Goal: Transaction & Acquisition: Purchase product/service

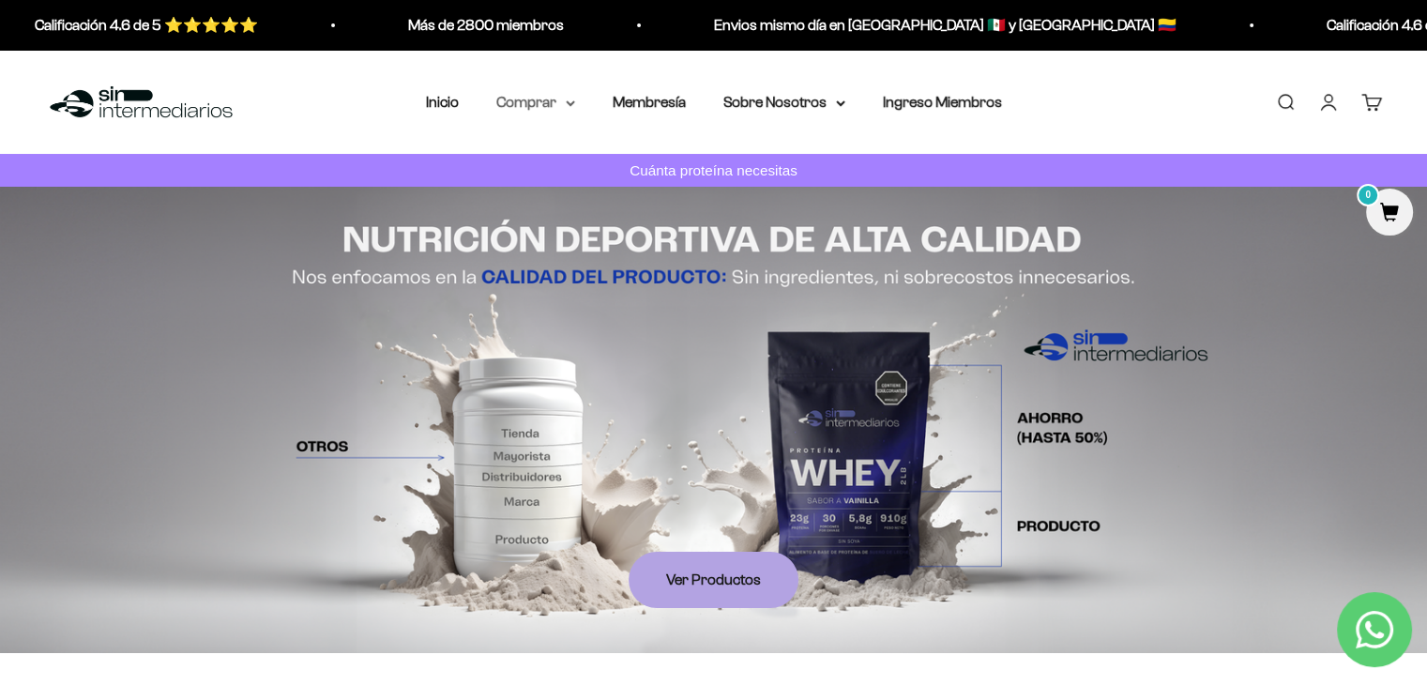
click at [544, 106] on summary "Comprar" at bounding box center [535, 102] width 79 height 24
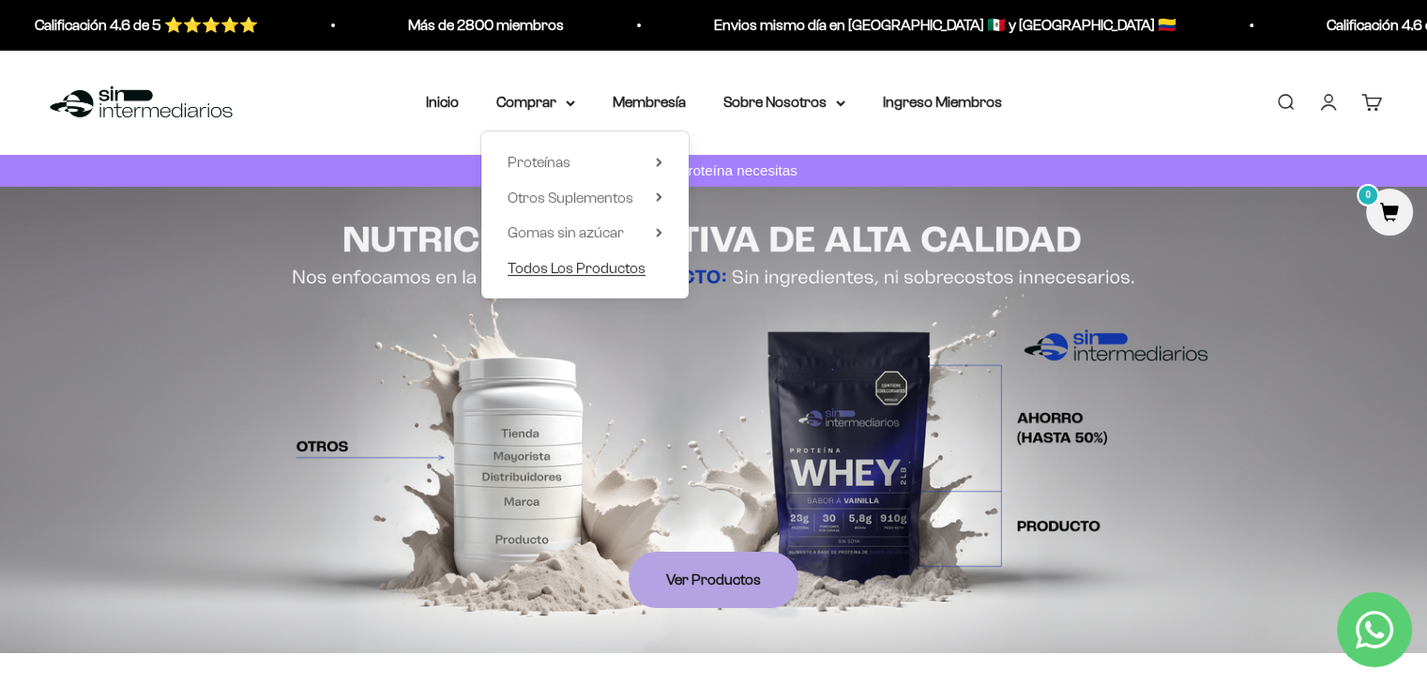
click at [586, 273] on span "Todos Los Productos" at bounding box center [577, 267] width 138 height 16
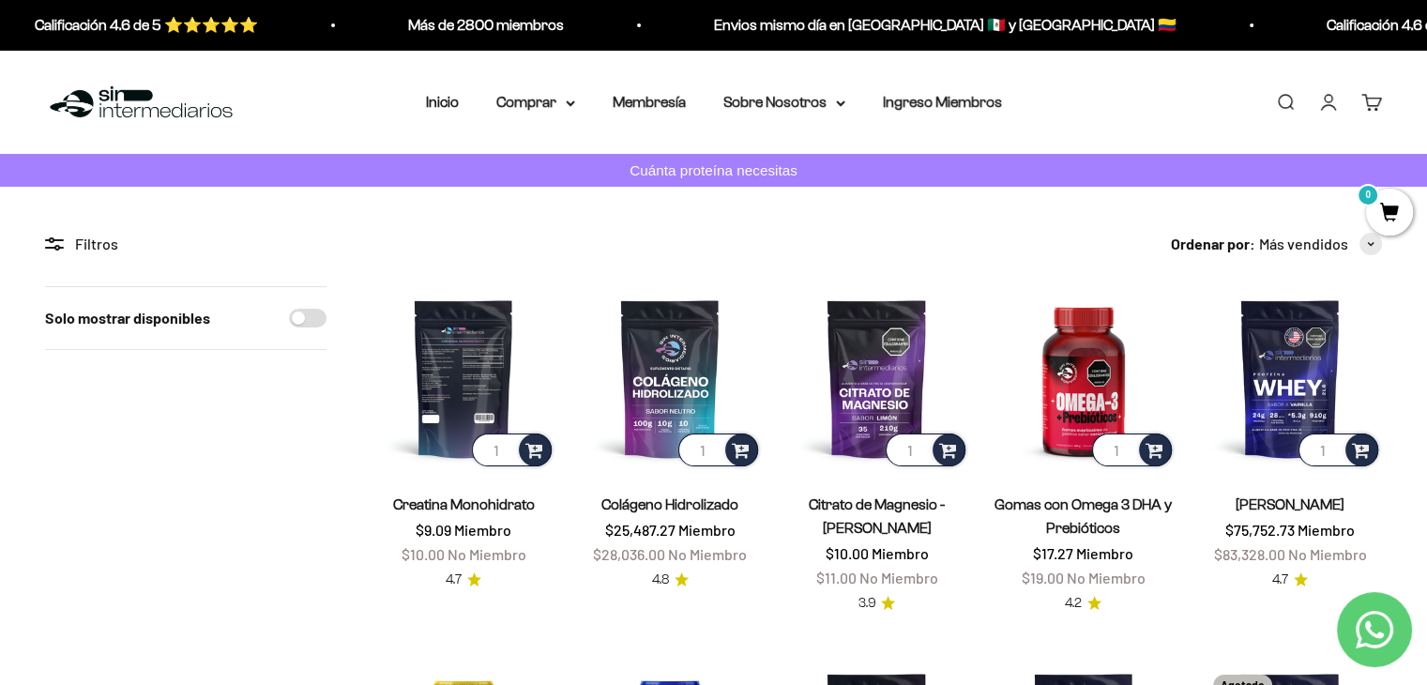
click at [442, 376] on img at bounding box center [464, 378] width 184 height 184
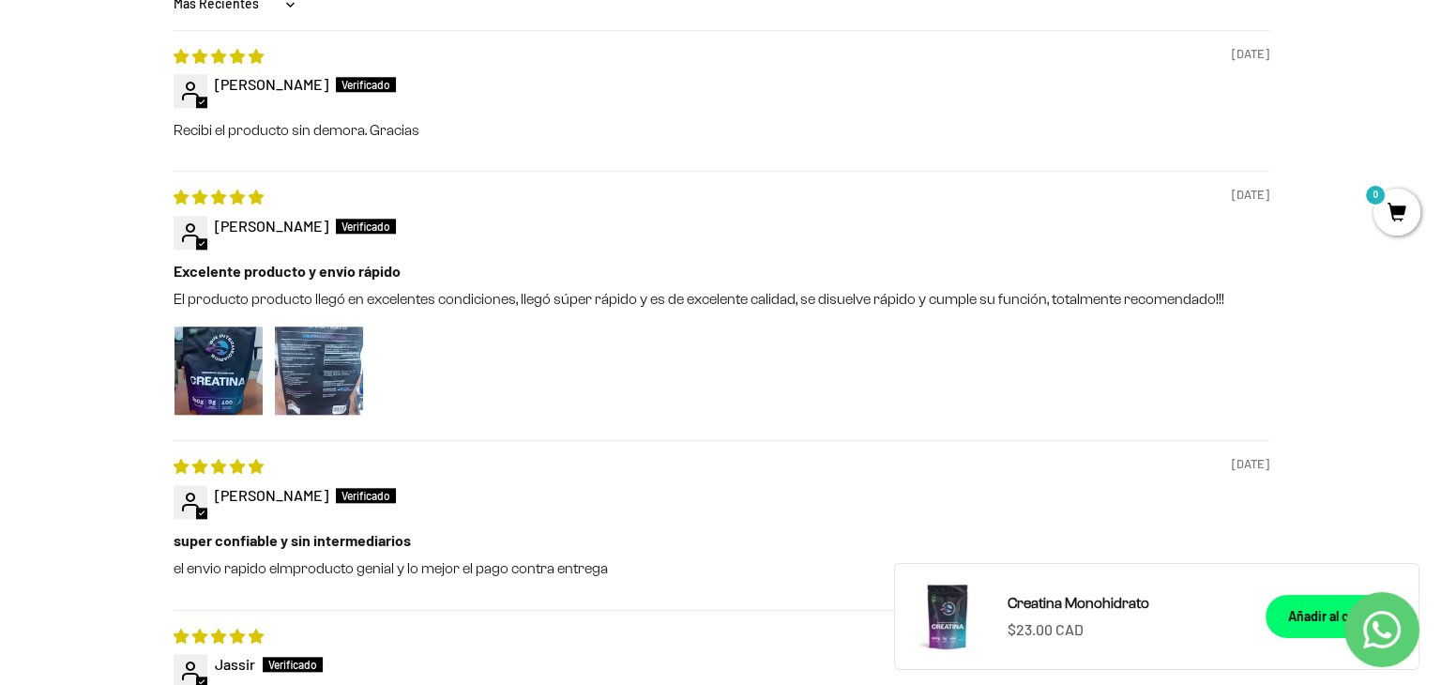
scroll to position [1877, 0]
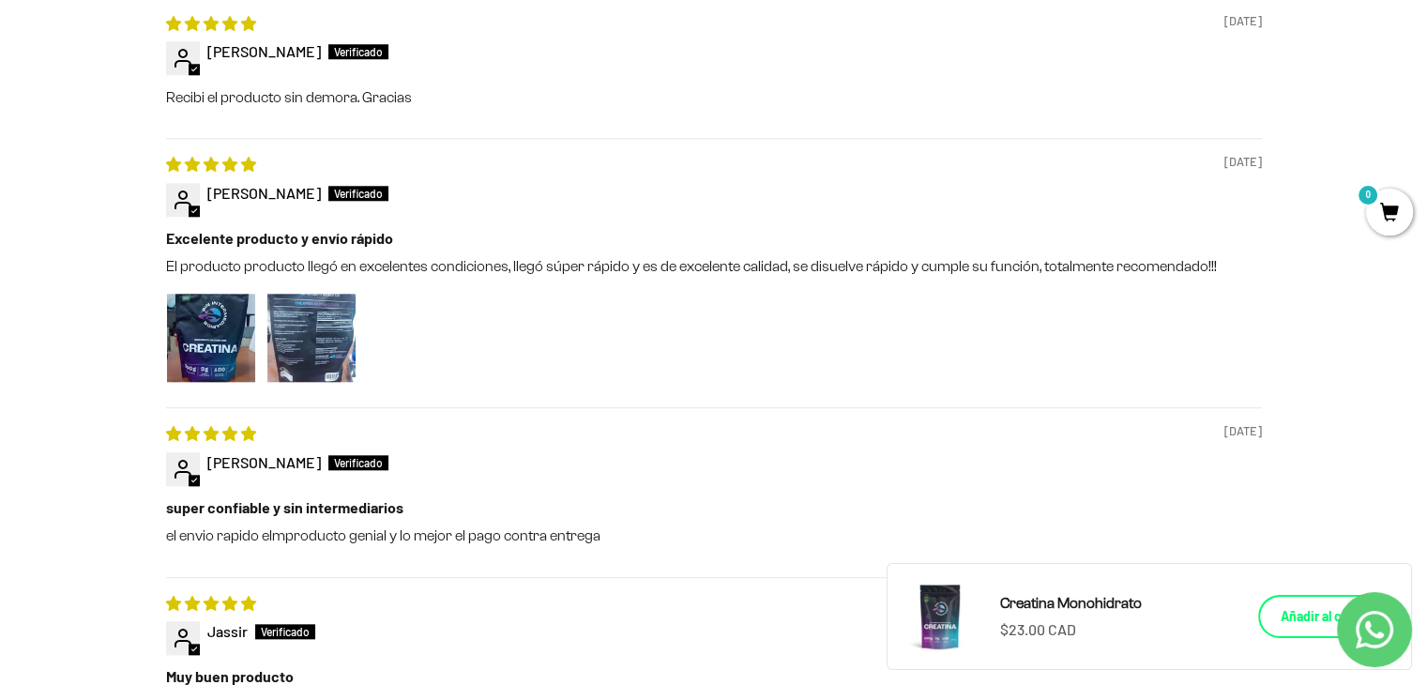
click at [1300, 615] on div "Añadir al carrito" at bounding box center [1327, 616] width 93 height 21
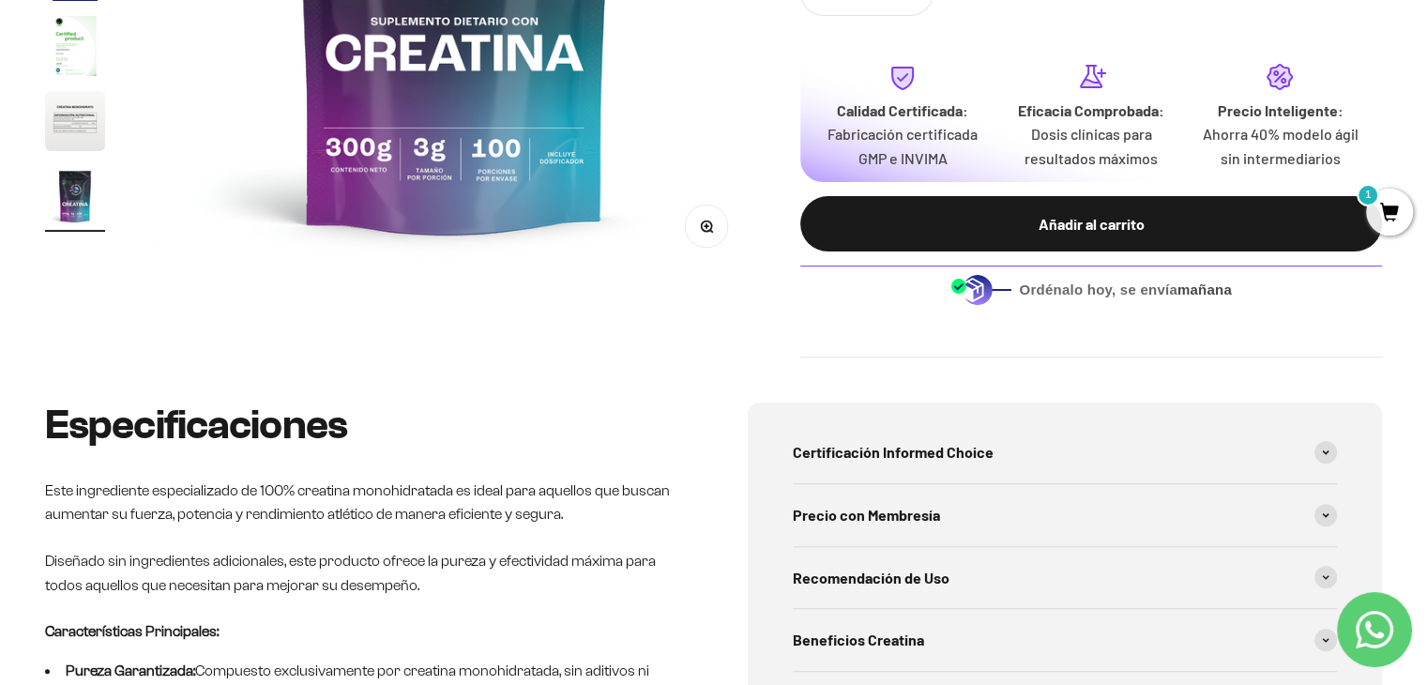
scroll to position [94, 0]
